Goal: Download file/media

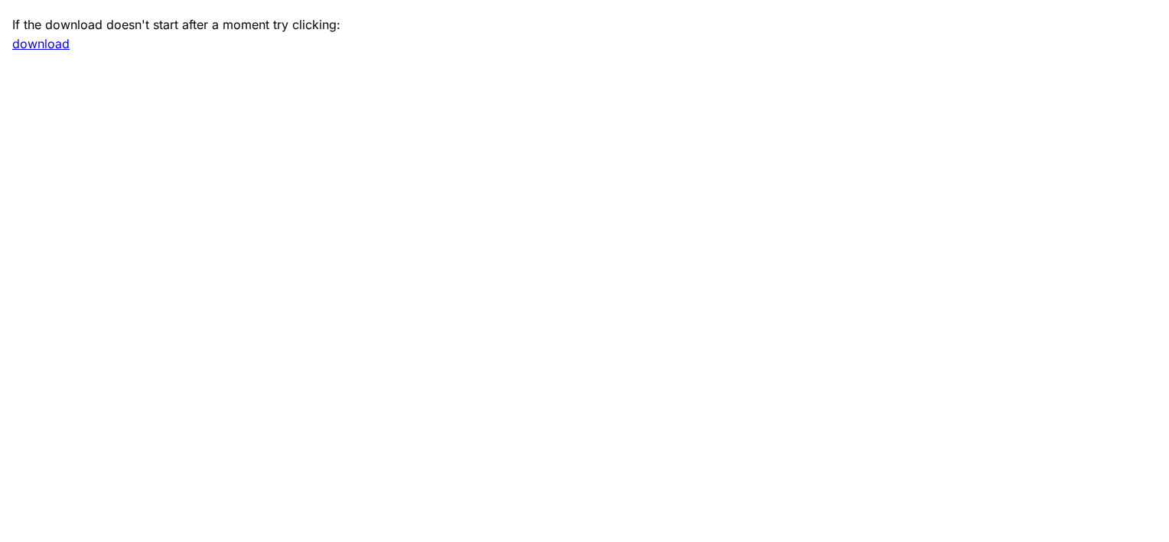
click at [46, 48] on link "download" at bounding box center [40, 43] width 57 height 15
